Goal: Transaction & Acquisition: Download file/media

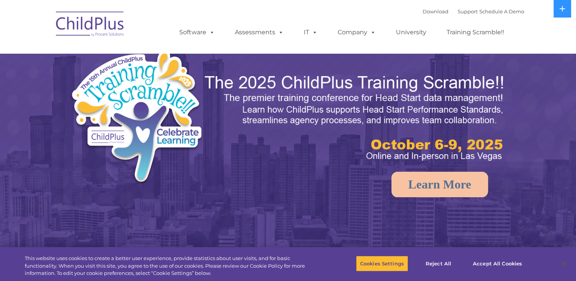
select select "MEDIUM"
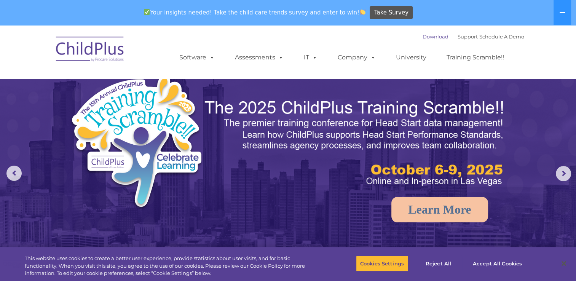
click at [425, 39] on div "Download Support | Schedule A Demo " at bounding box center [474, 36] width 102 height 11
click at [425, 37] on link "Download" at bounding box center [436, 36] width 26 height 6
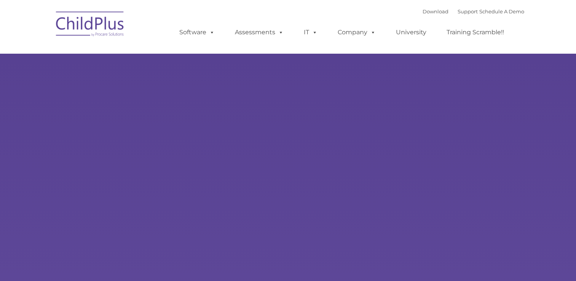
type input ""
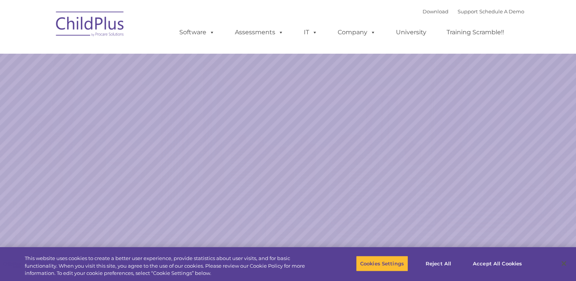
select select "MEDIUM"
